Goal: Check status: Check status

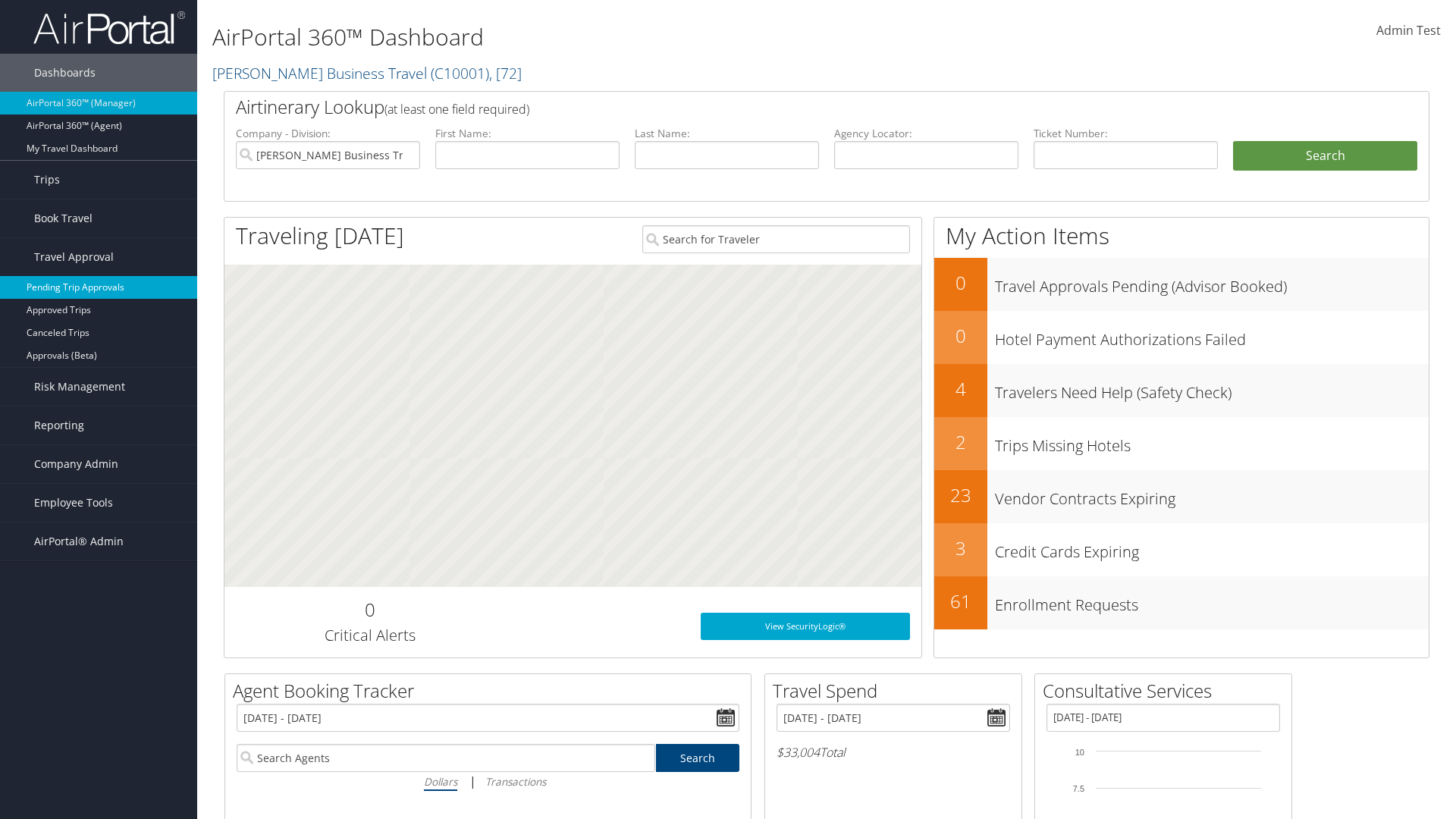
click at [99, 287] on link "Pending Trip Approvals" at bounding box center [99, 286] width 198 height 22
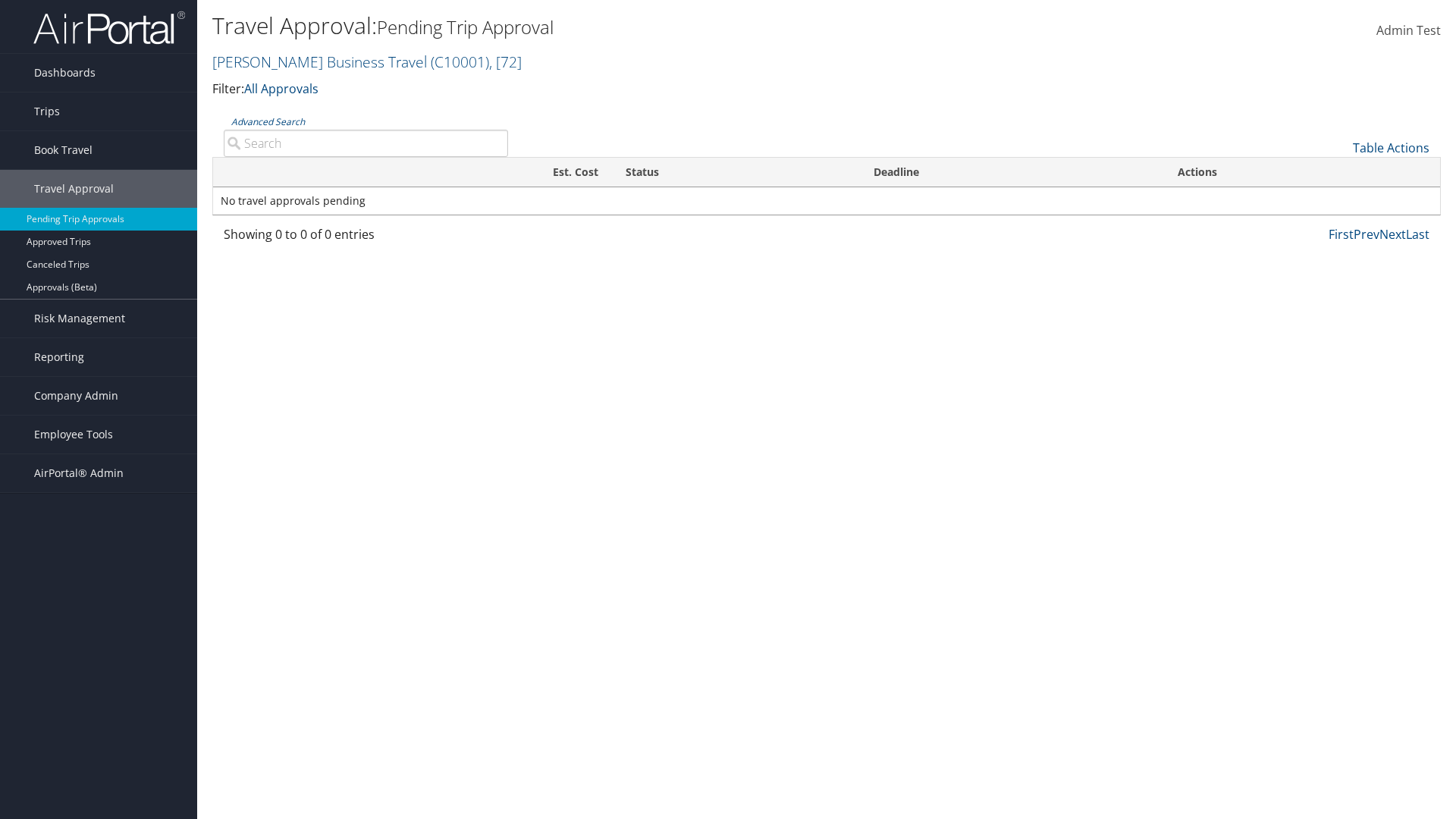
click at [268, 121] on link "Advanced Search" at bounding box center [268, 121] width 73 height 13
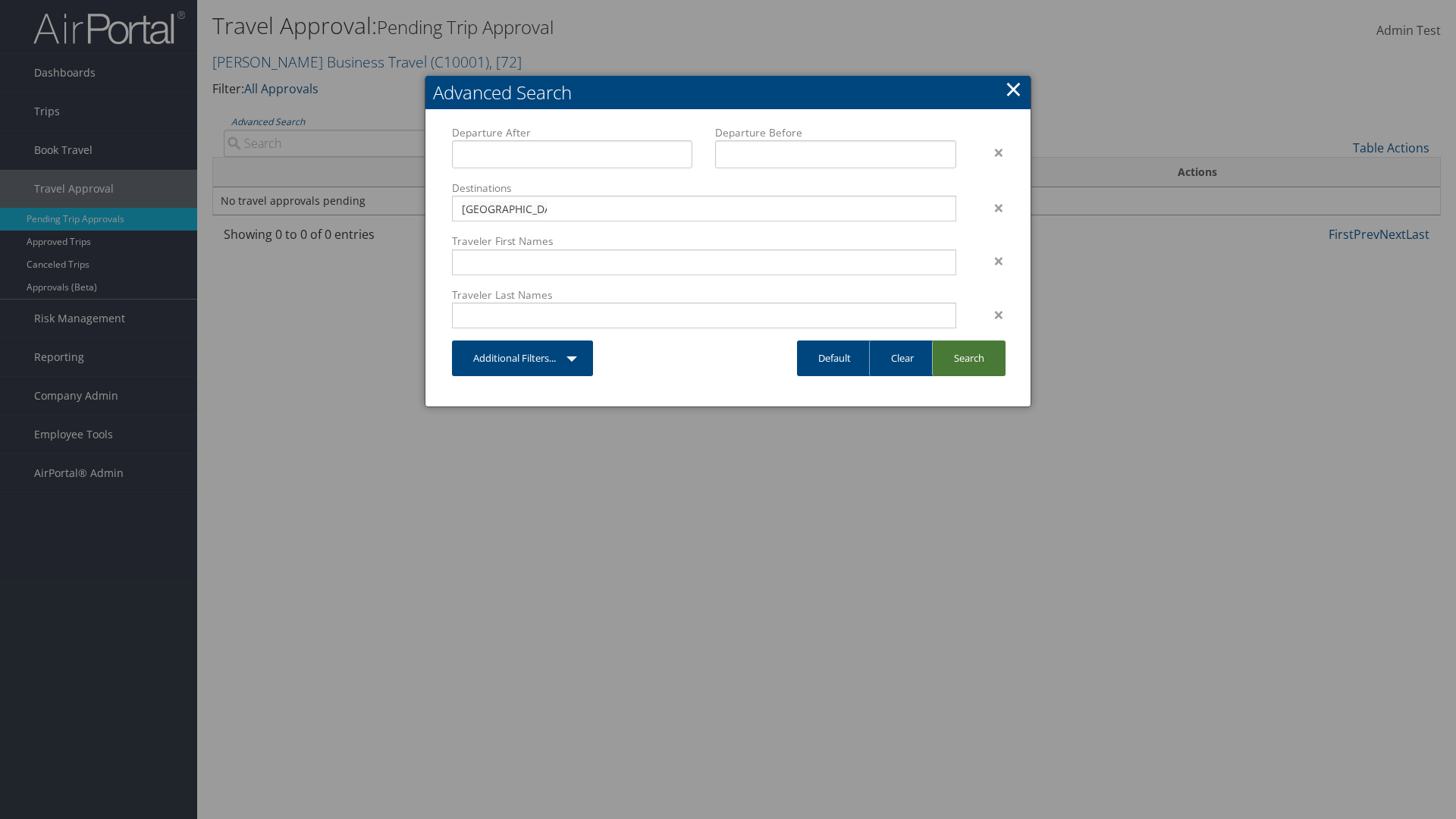
type input "[GEOGRAPHIC_DATA]"
click at [968, 358] on link "Search" at bounding box center [968, 358] width 73 height 35
type input "[GEOGRAPHIC_DATA]"
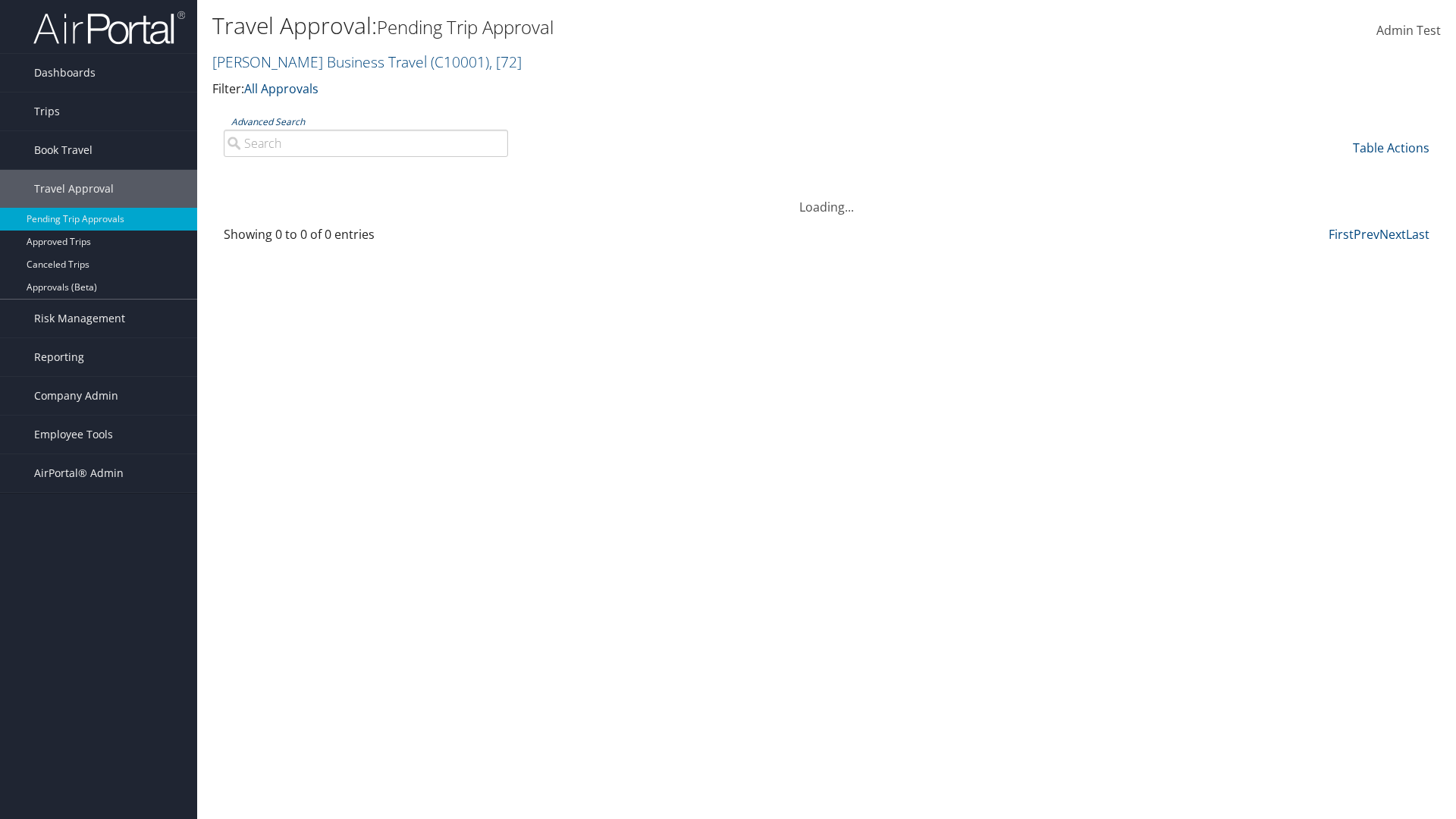
click at [268, 121] on link "Advanced Search" at bounding box center [268, 121] width 73 height 13
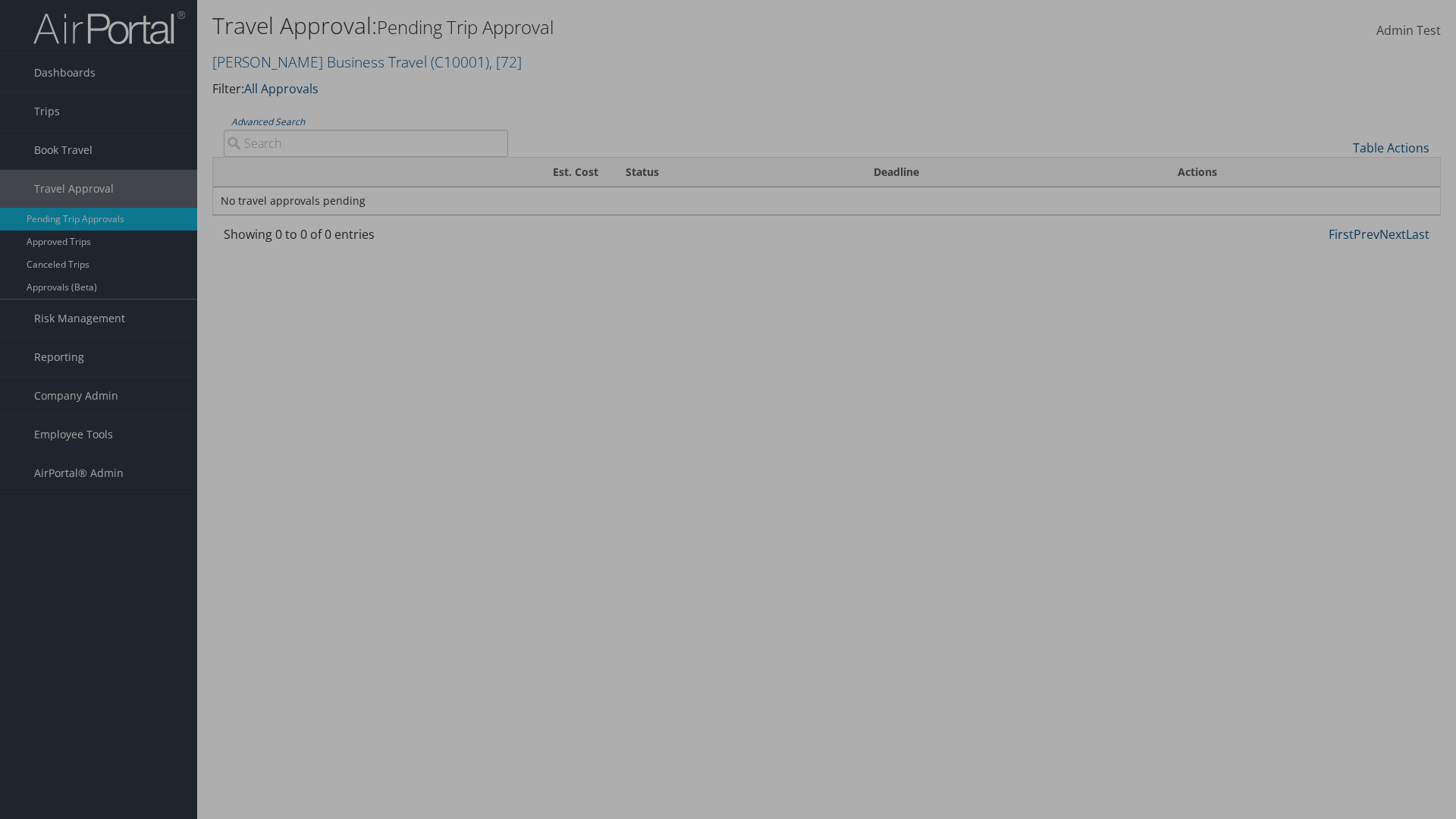
click at [0, 0] on link "Clear" at bounding box center [0, 0] width 0 height 0
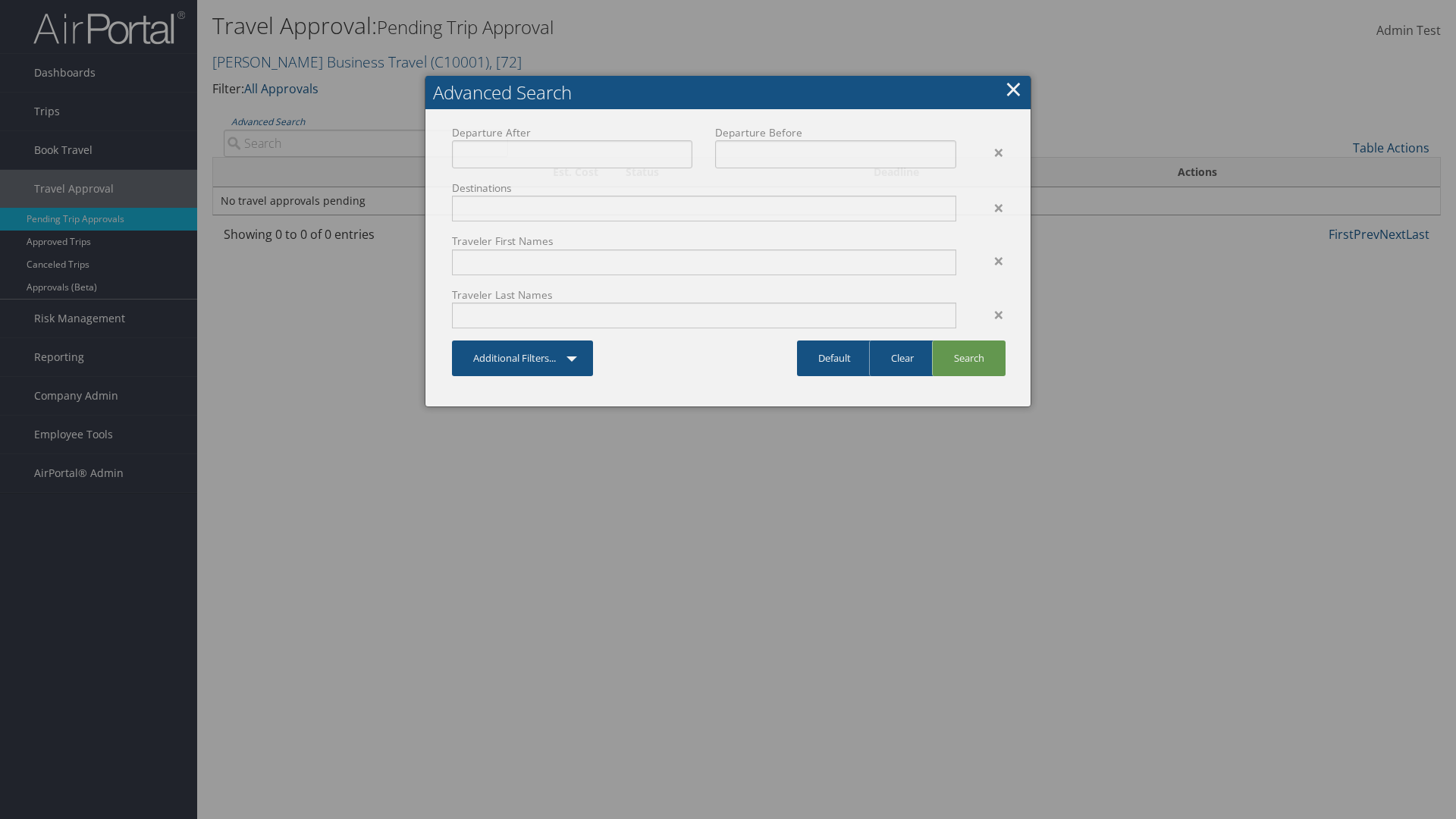
click at [1013, 89] on link "×" at bounding box center [1014, 88] width 18 height 30
